Goal: Use online tool/utility

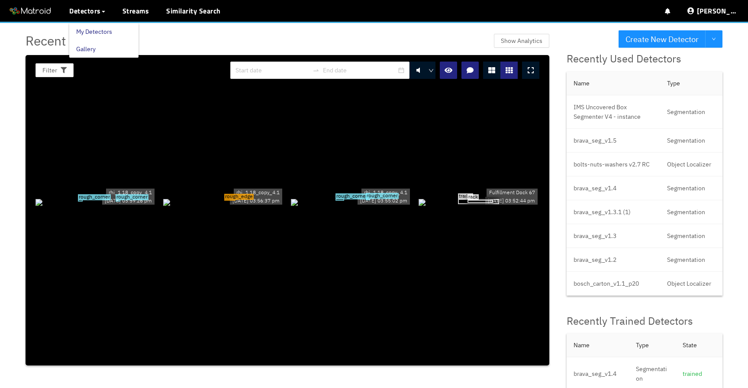
click at [95, 30] on link "My Detectors" at bounding box center [94, 31] width 36 height 17
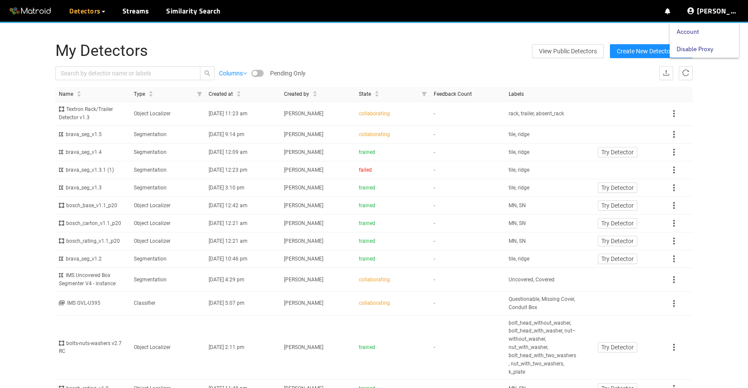
click at [700, 47] on link "Disable Proxy" at bounding box center [695, 48] width 37 height 17
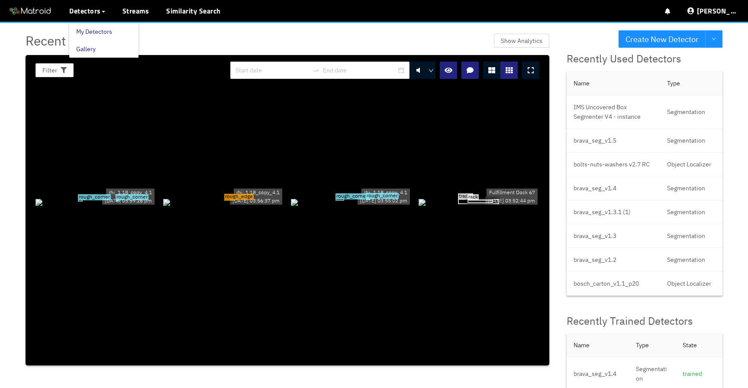
click at [88, 29] on link "My Detectors" at bounding box center [94, 31] width 36 height 17
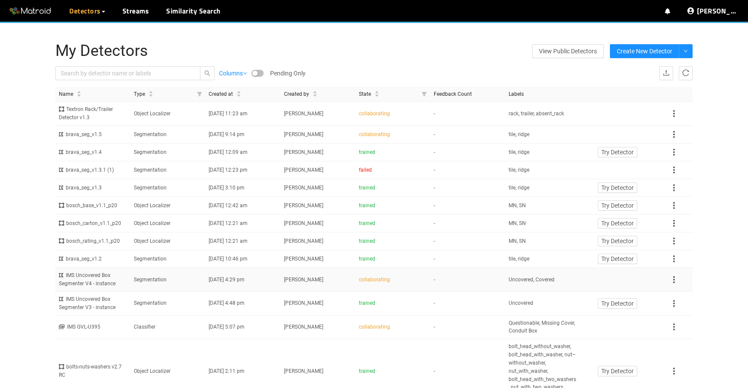
click at [176, 279] on td "Segmentation" at bounding box center [167, 280] width 75 height 24
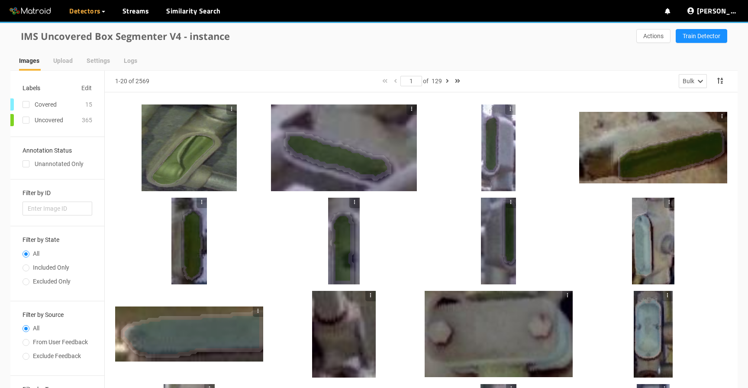
click at [221, 160] on div at bounding box center [190, 147] width 96 height 87
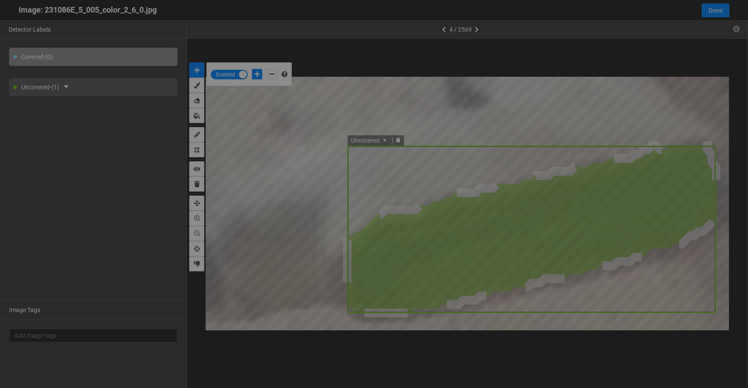
scroll to position [382, 0]
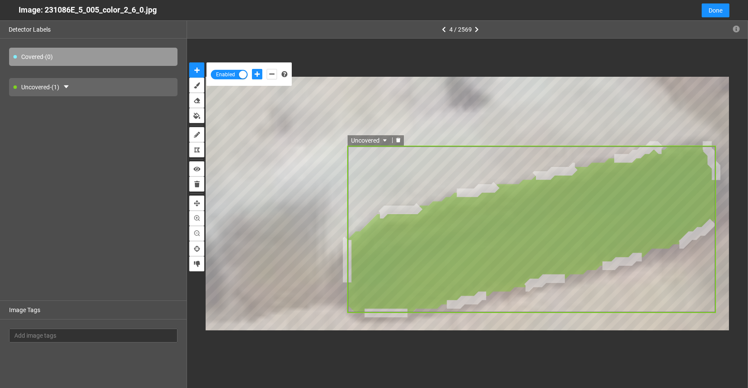
click at [730, 11] on div "Image: 231086E_5_005_color_2_6_0.jpg Cancel Done" at bounding box center [374, 10] width 748 height 21
click at [719, 11] on span "Done" at bounding box center [716, 11] width 14 height 10
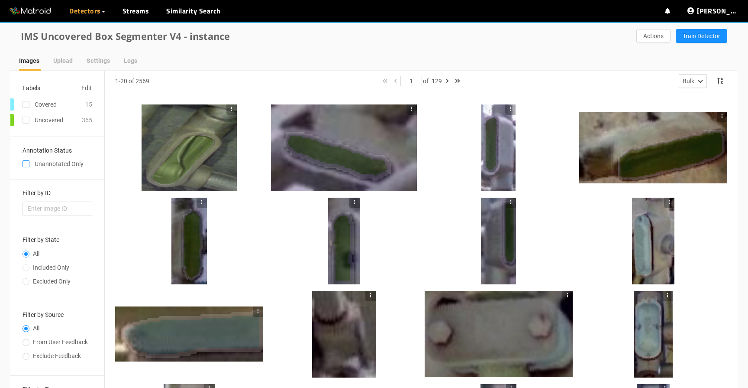
click at [24, 161] on span at bounding box center [26, 163] width 7 height 7
click at [24, 162] on input "checkbox" at bounding box center [26, 165] width 7 height 7
checkbox input "true"
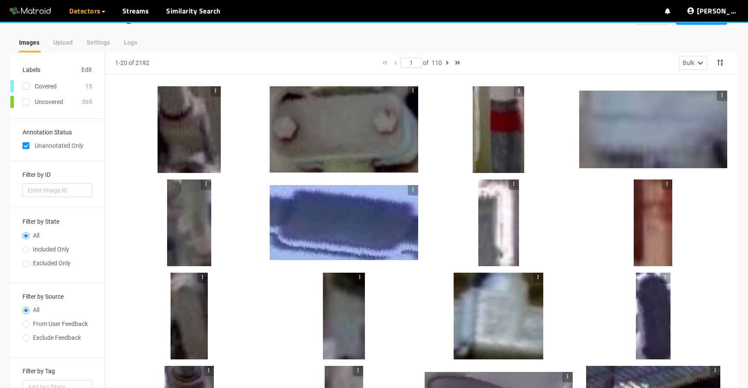
scroll to position [232, 0]
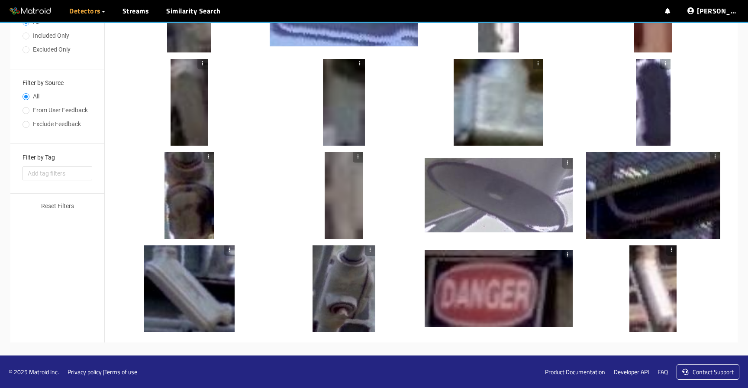
click at [350, 284] on div at bounding box center [344, 288] width 63 height 87
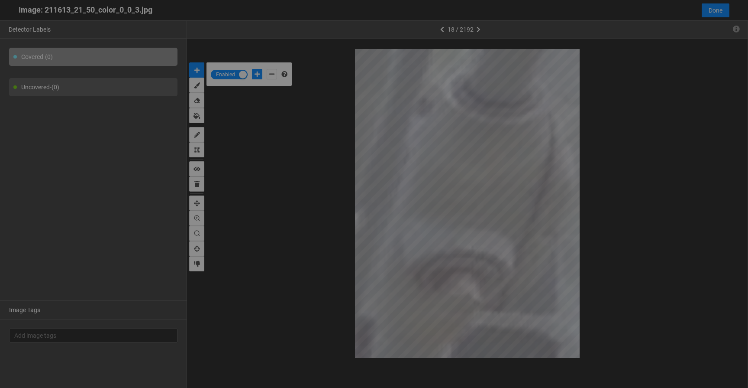
scroll to position [382, 0]
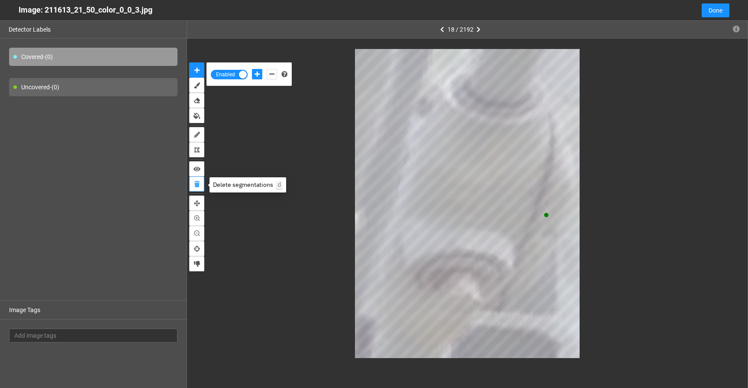
click at [196, 181] on icon "delete" at bounding box center [196, 184] width 5 height 6
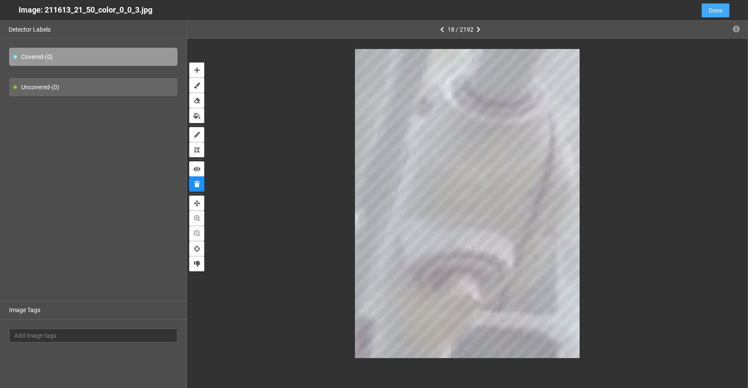
click at [712, 12] on span "Done" at bounding box center [716, 11] width 14 height 10
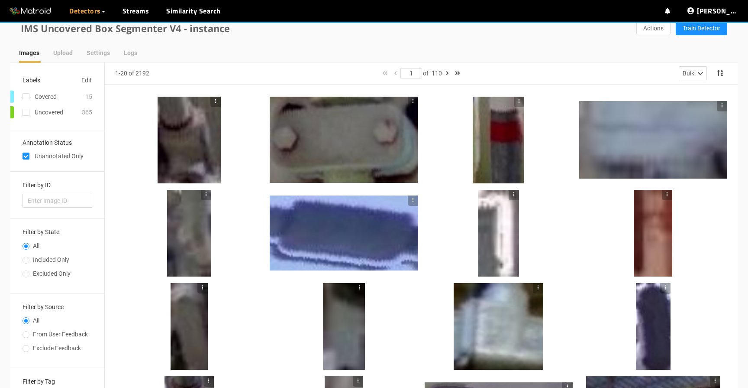
scroll to position [0, 0]
